Goal: Find contact information: Find contact information

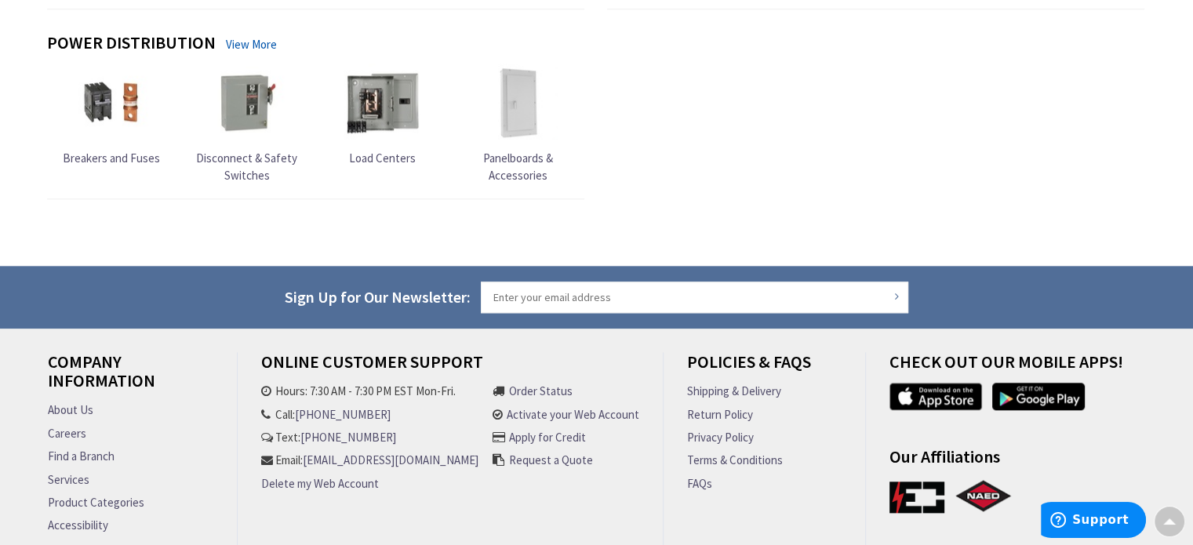
scroll to position [1804, 0]
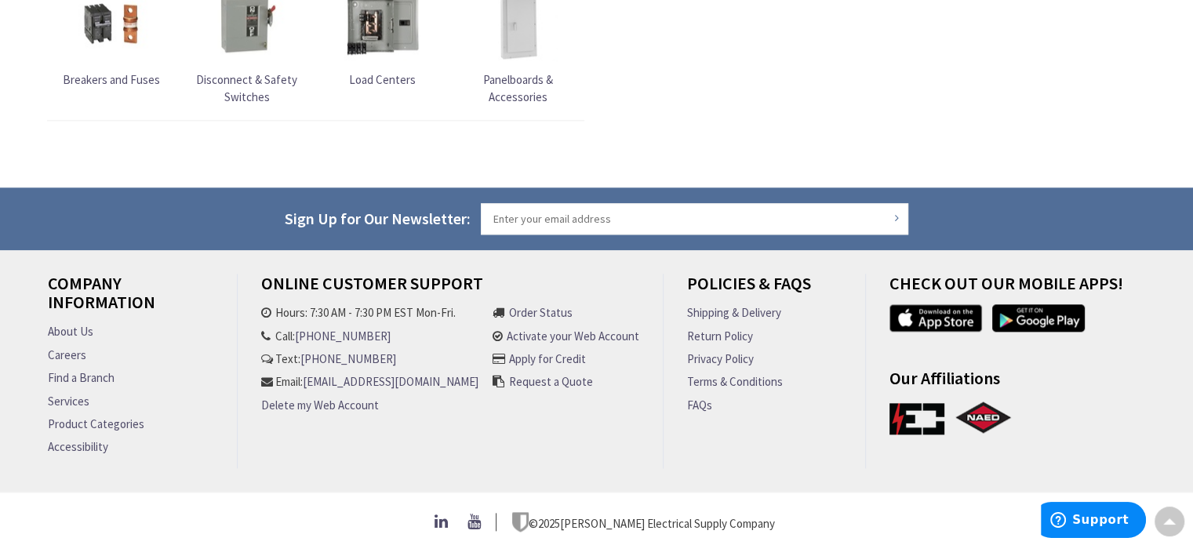
click at [88, 382] on link "Find a Branch" at bounding box center [81, 377] width 67 height 16
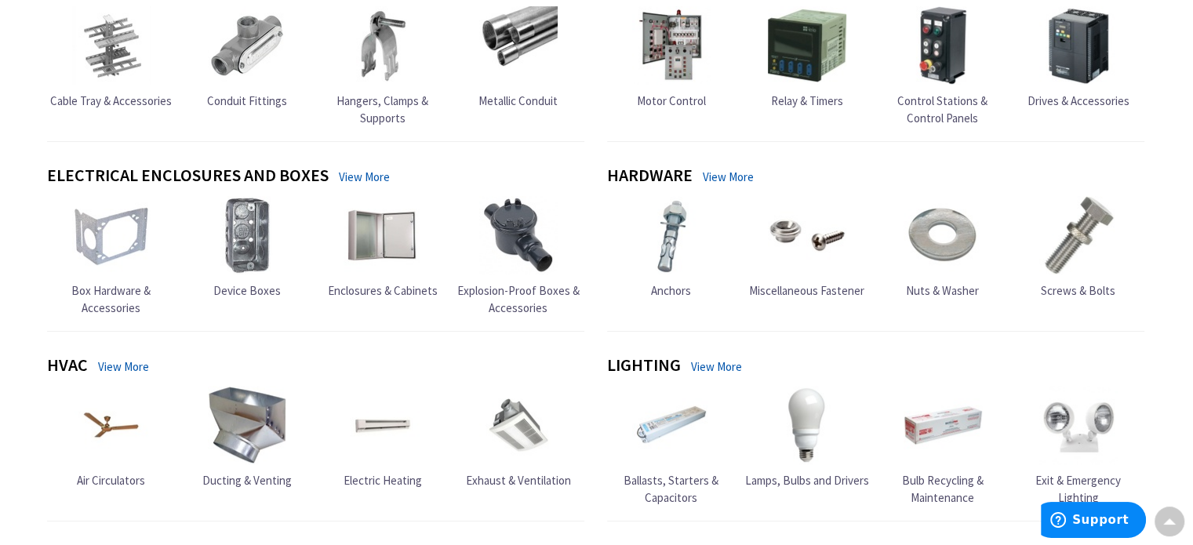
scroll to position [157, 0]
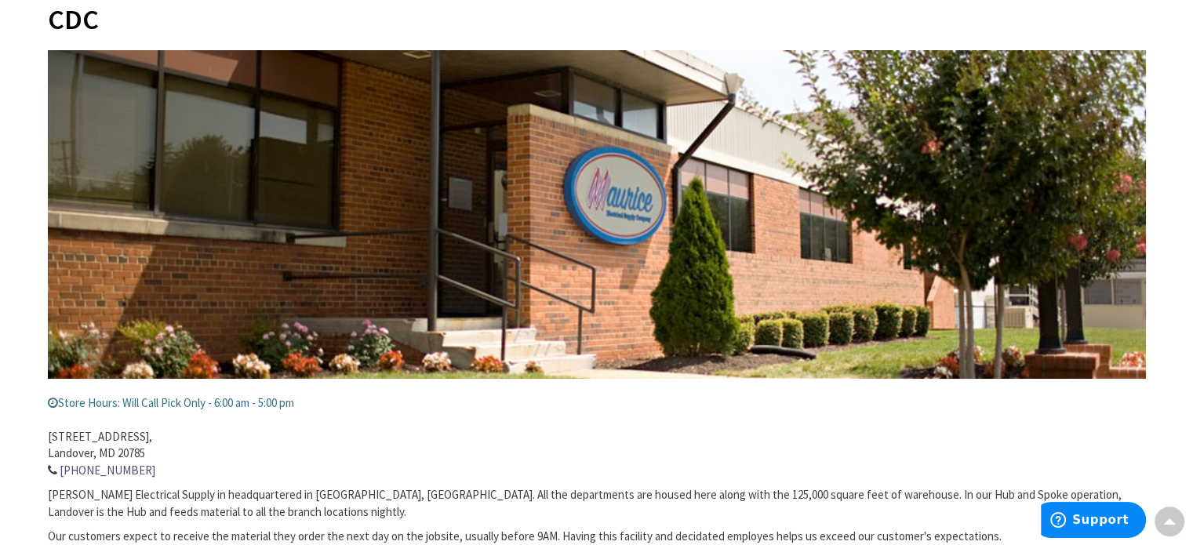
scroll to position [314, 0]
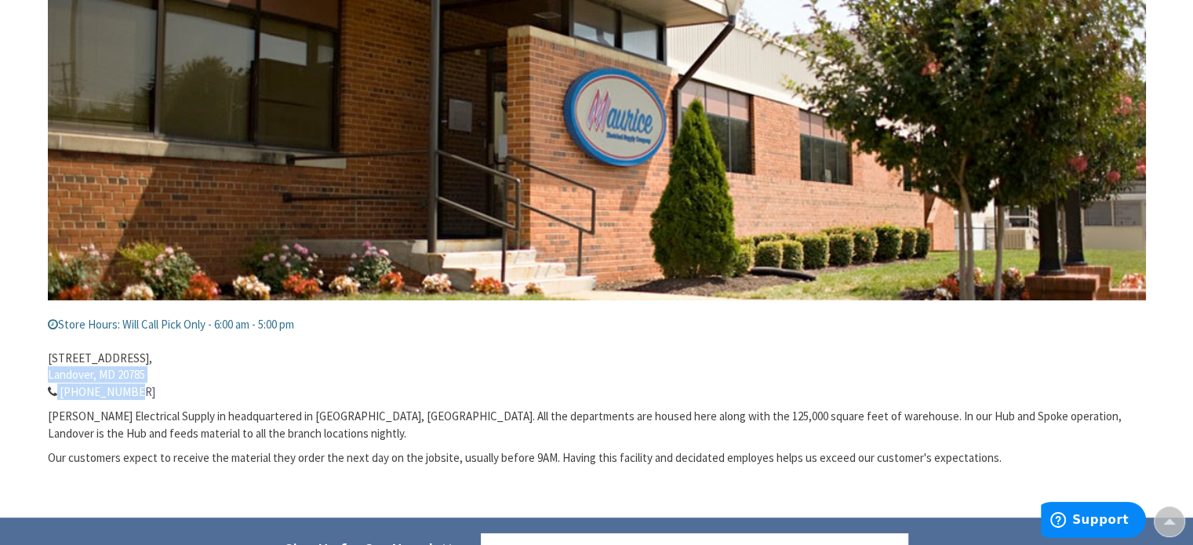
drag, startPoint x: 132, startPoint y: 389, endPoint x: 48, endPoint y: 370, distance: 86.0
click at [48, 370] on address "6500A Sheriff Rd, Landover, MD 20785 301-333-5990" at bounding box center [597, 366] width 1098 height 67
drag, startPoint x: 196, startPoint y: 355, endPoint x: 187, endPoint y: 349, distance: 10.7
click at [198, 355] on address "6500A Sheriff Rd, Landover, MD 20785 301-333-5990" at bounding box center [597, 366] width 1098 height 67
drag, startPoint x: 48, startPoint y: 354, endPoint x: 136, endPoint y: 392, distance: 95.9
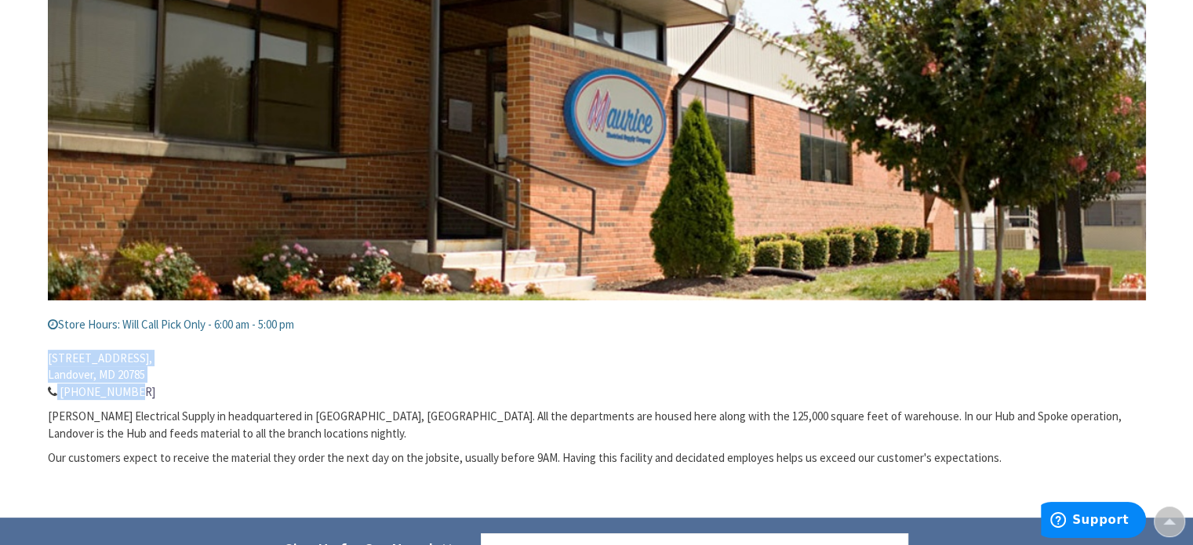
click at [138, 395] on address "6500A Sheriff Rd, Landover, MD 20785 301-333-5990" at bounding box center [597, 366] width 1098 height 67
copy address "6500A Sheriff Rd, Landover, MD 20785 301-333-5990"
